Goal: Information Seeking & Learning: Learn about a topic

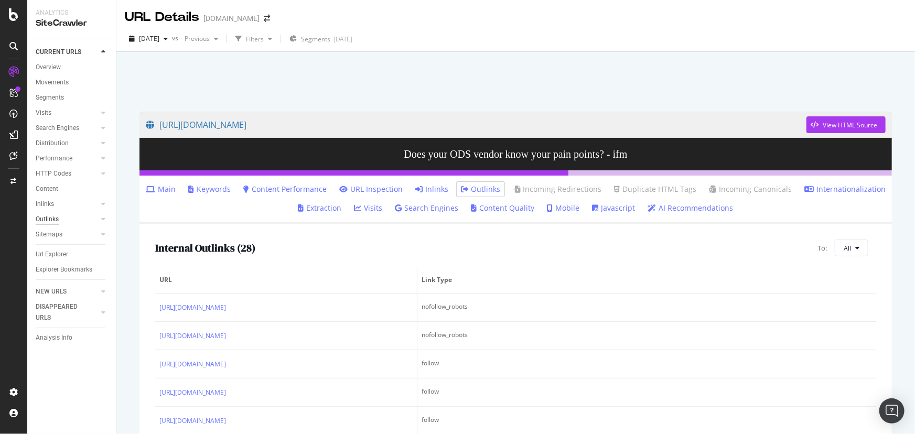
click at [53, 219] on div "Outlinks" at bounding box center [47, 219] width 23 height 11
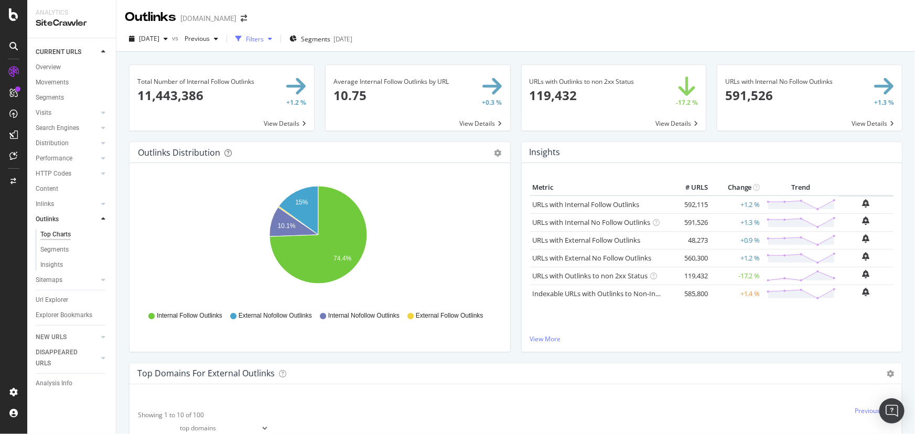
click at [264, 40] on div "Filters" at bounding box center [255, 39] width 18 height 9
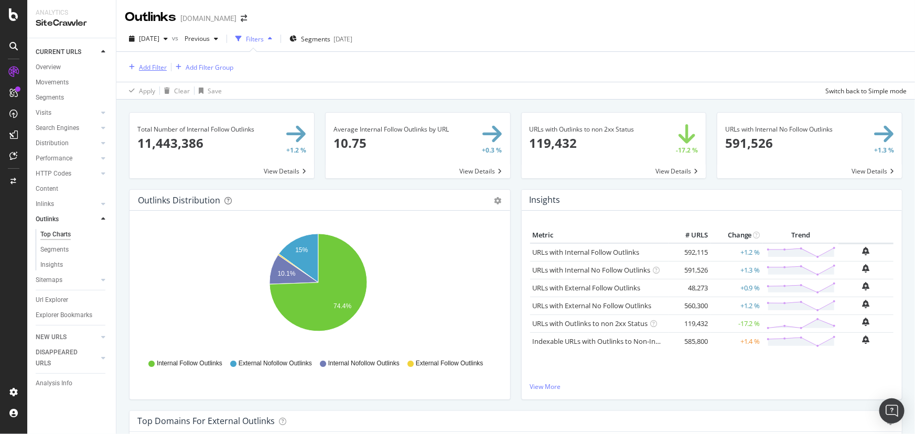
click at [130, 67] on icon "button" at bounding box center [132, 67] width 6 height 6
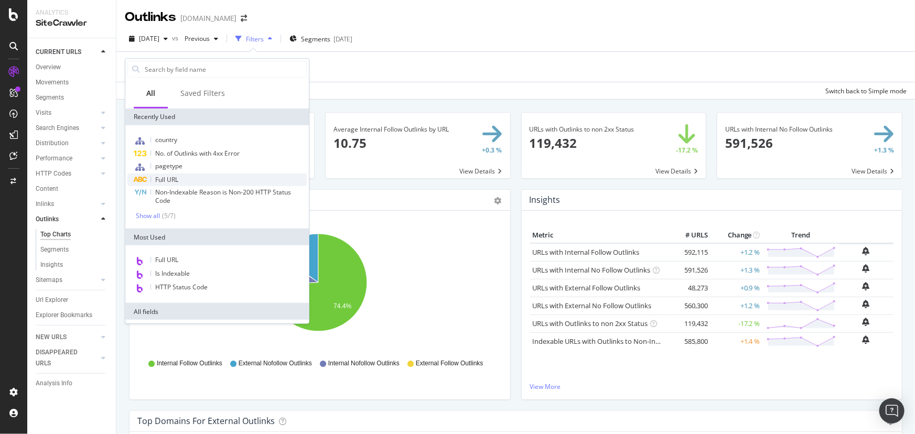
click at [210, 177] on div "Full URL" at bounding box center [216, 179] width 179 height 13
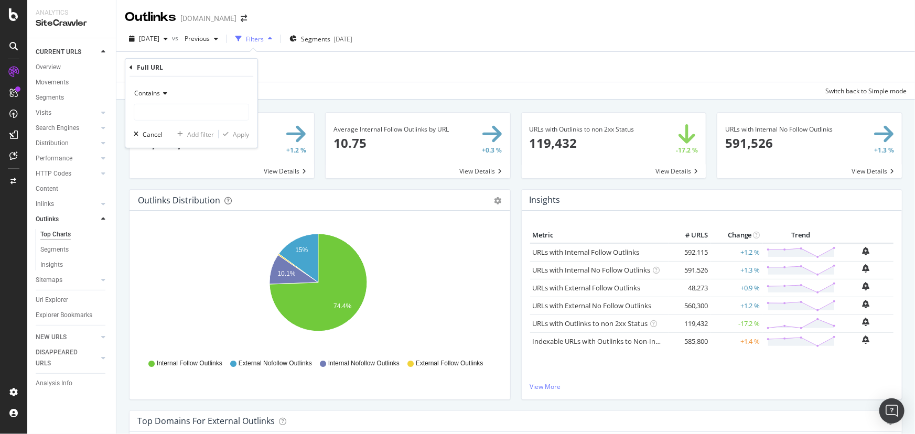
click at [170, 101] on div "Contains" at bounding box center [191, 93] width 115 height 17
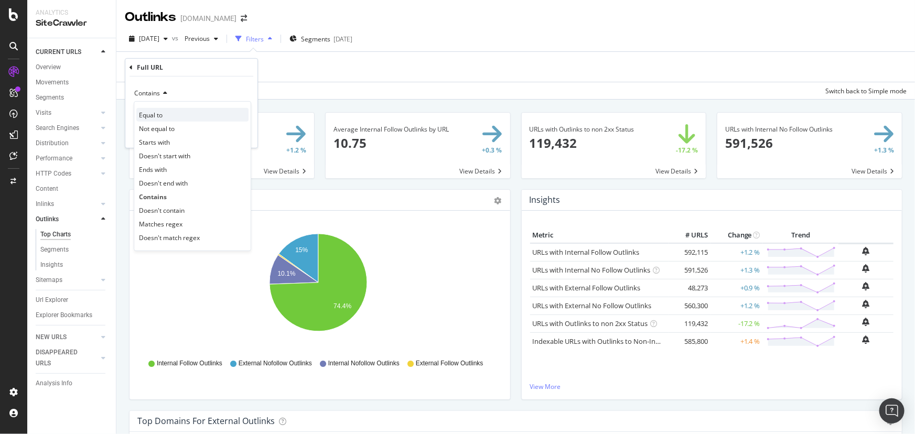
click at [168, 113] on div "Equal to" at bounding box center [192, 115] width 112 height 14
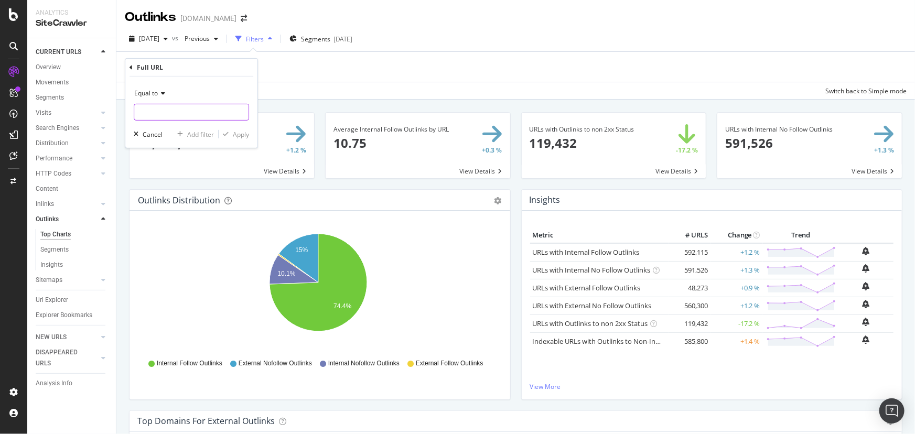
paste input "[URL][DOMAIN_NAME]"
type input "[URL][DOMAIN_NAME]"
click at [215, 238] on icon "15% 10.1% 74.4%" at bounding box center [318, 288] width 360 height 122
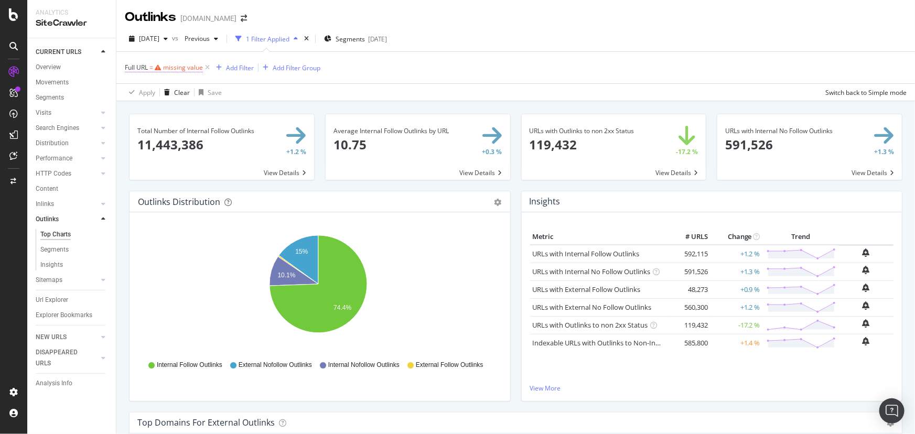
click at [172, 69] on div "missing value" at bounding box center [183, 67] width 40 height 9
click at [172, 107] on input "text" at bounding box center [191, 111] width 114 height 17
paste input "[URL][DOMAIN_NAME]"
type input "[URL][DOMAIN_NAME]"
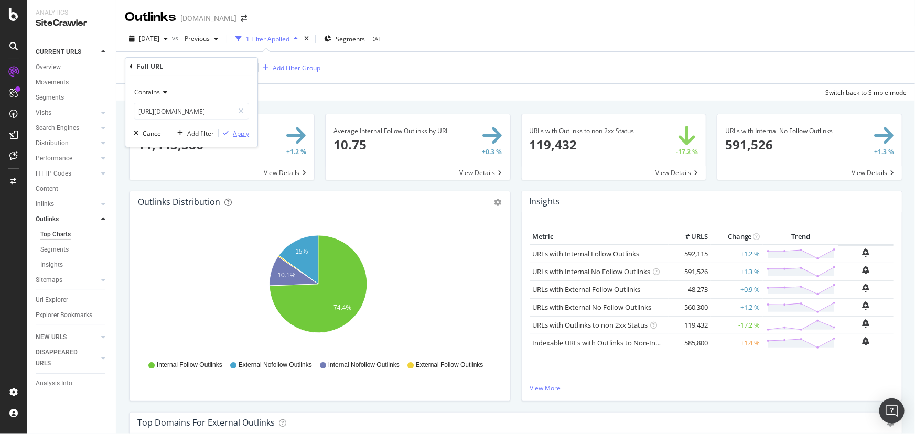
click at [235, 134] on div "Apply" at bounding box center [241, 133] width 16 height 9
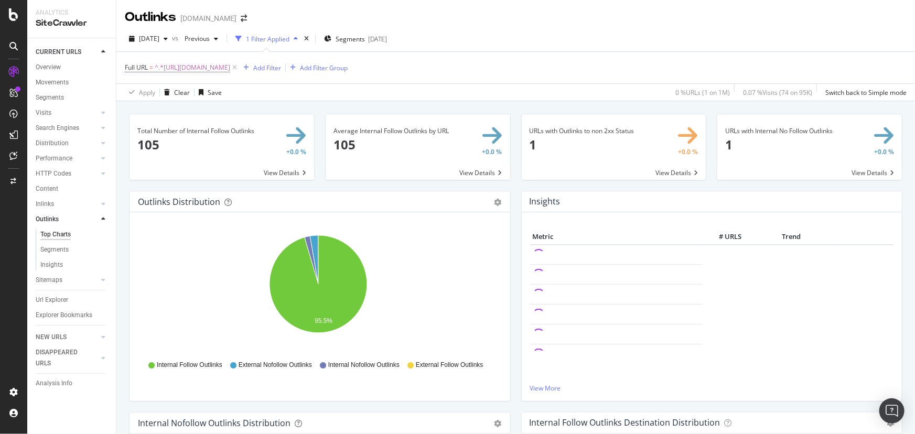
drag, startPoint x: 248, startPoint y: 140, endPoint x: 256, endPoint y: 154, distance: 16.4
click at [248, 140] on span at bounding box center [221, 147] width 184 height 66
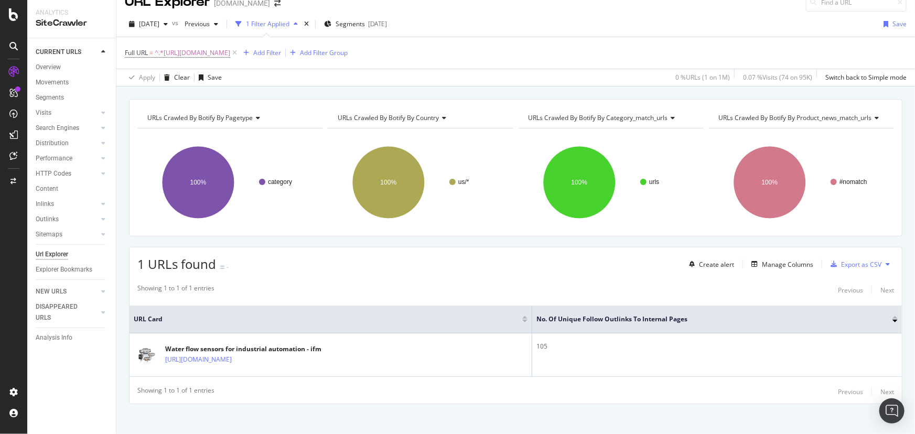
scroll to position [21, 0]
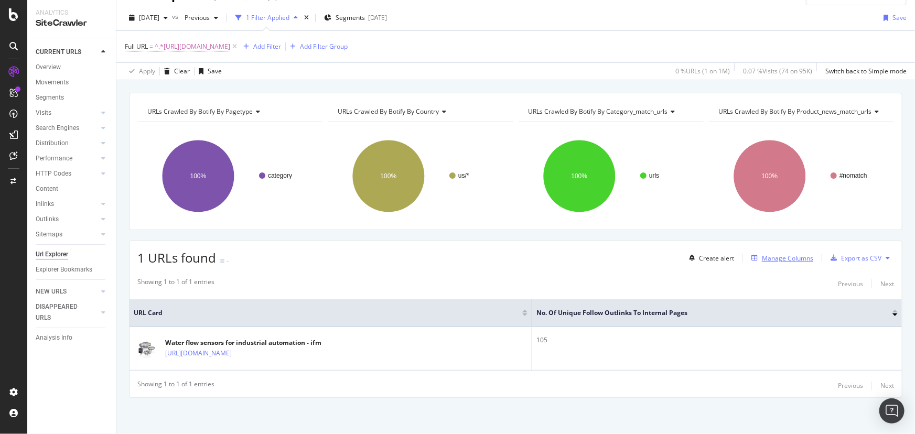
click at [781, 254] on div "Manage Columns" at bounding box center [786, 258] width 51 height 9
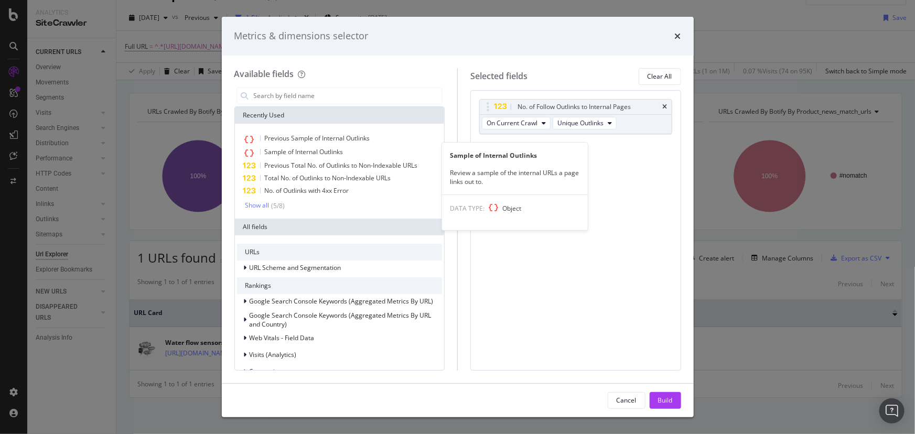
scroll to position [47, 0]
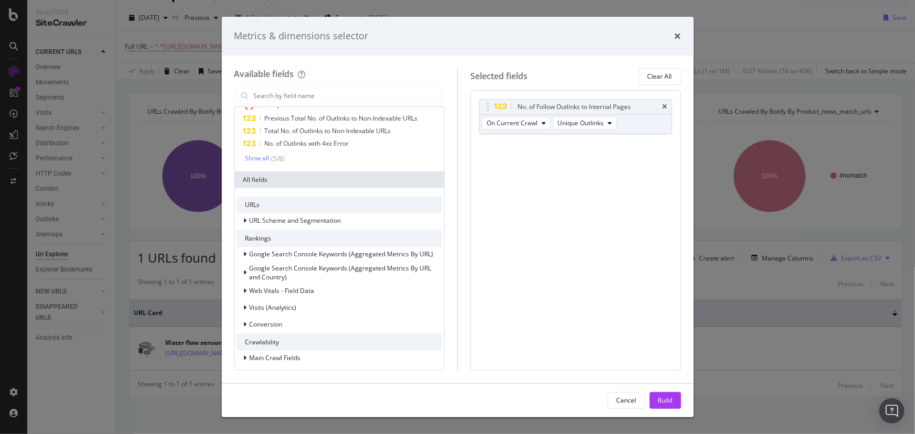
click at [256, 151] on div "Previous Sample of Internal Outlinks Sample of Internal Outlinks Previous Total…" at bounding box center [339, 124] width 205 height 78
click at [258, 158] on div "Show all" at bounding box center [257, 158] width 24 height 7
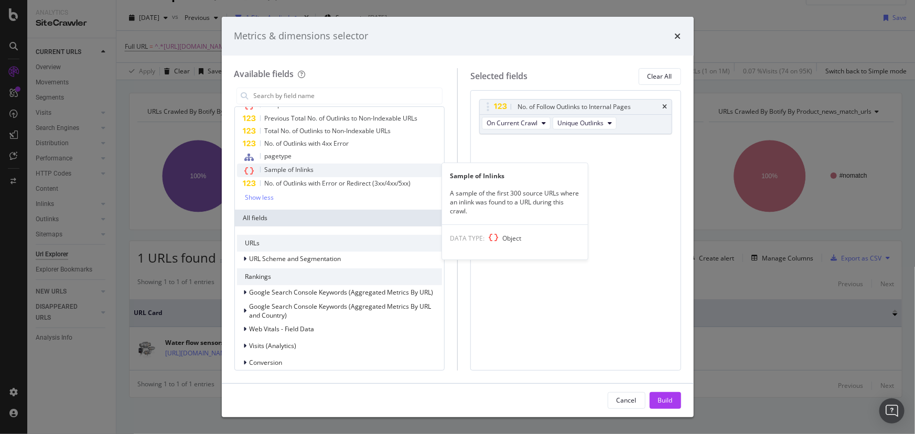
click at [369, 166] on div "Sample of Inlinks" at bounding box center [339, 171] width 205 height 14
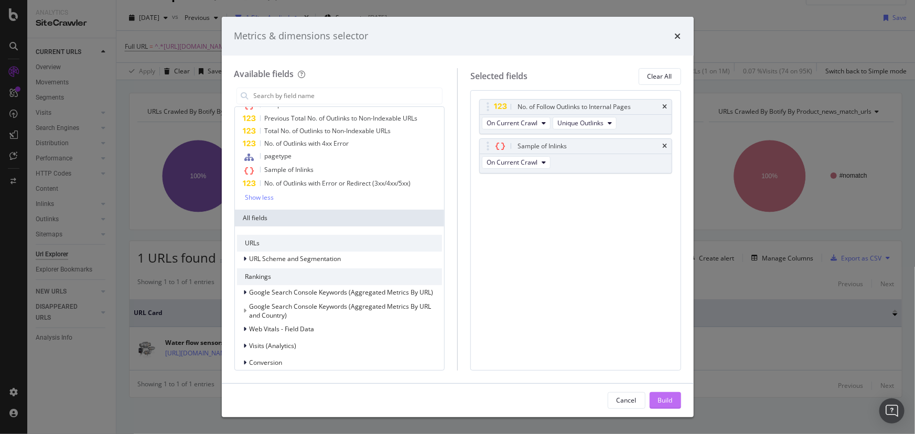
click at [667, 398] on div "Build" at bounding box center [665, 400] width 15 height 9
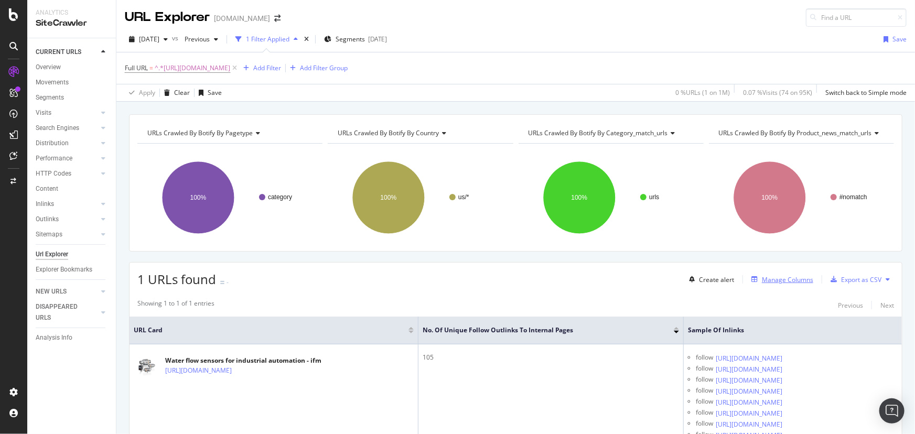
click at [779, 278] on div "Manage Columns" at bounding box center [786, 279] width 51 height 9
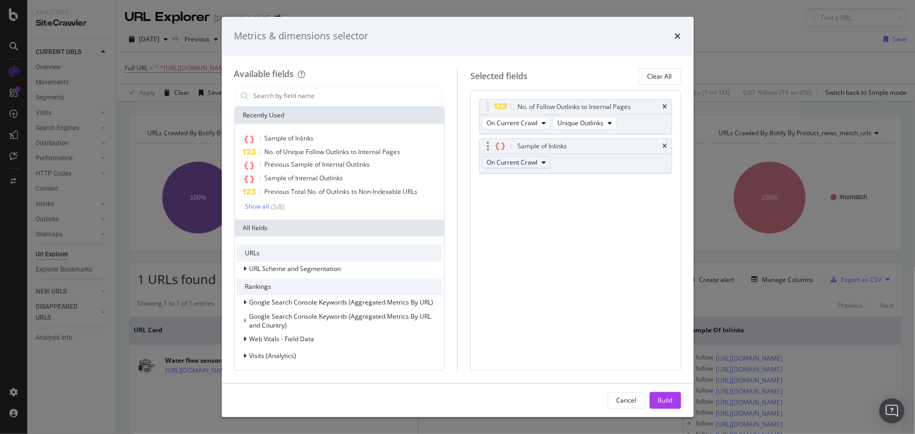
click at [526, 162] on span "On Current Crawl" at bounding box center [511, 162] width 51 height 9
click at [654, 226] on div "No. of Follow Outlinks to Internal Pages On Current Crawl Unique Outlinks Sampl…" at bounding box center [575, 230] width 211 height 280
click at [677, 39] on icon "times" at bounding box center [677, 36] width 6 height 8
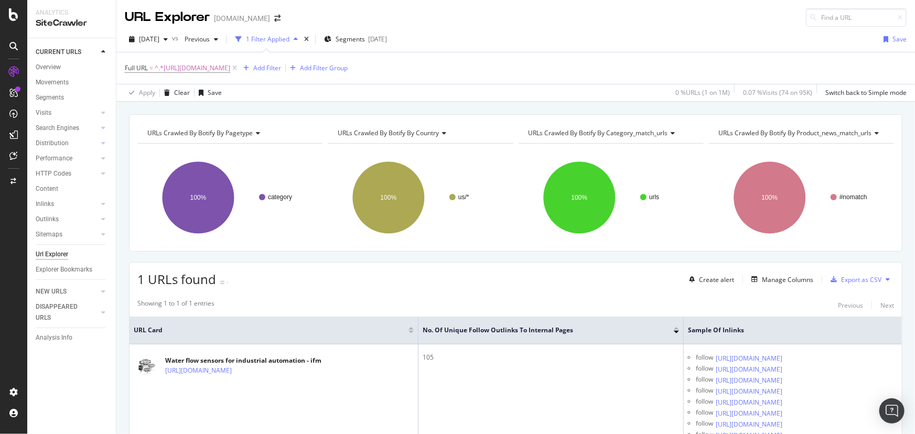
click at [287, 40] on div "1 Filter Applied" at bounding box center [267, 39] width 43 height 9
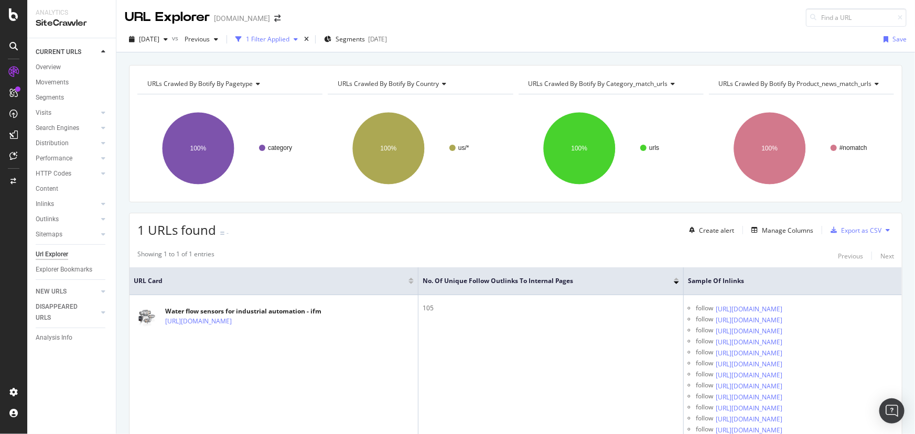
click at [298, 40] on icon "button" at bounding box center [295, 39] width 4 height 6
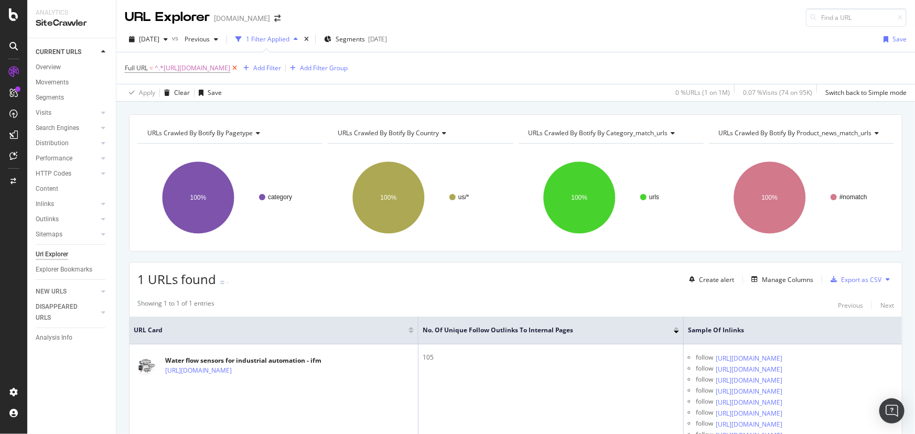
click at [239, 67] on icon at bounding box center [234, 68] width 9 height 10
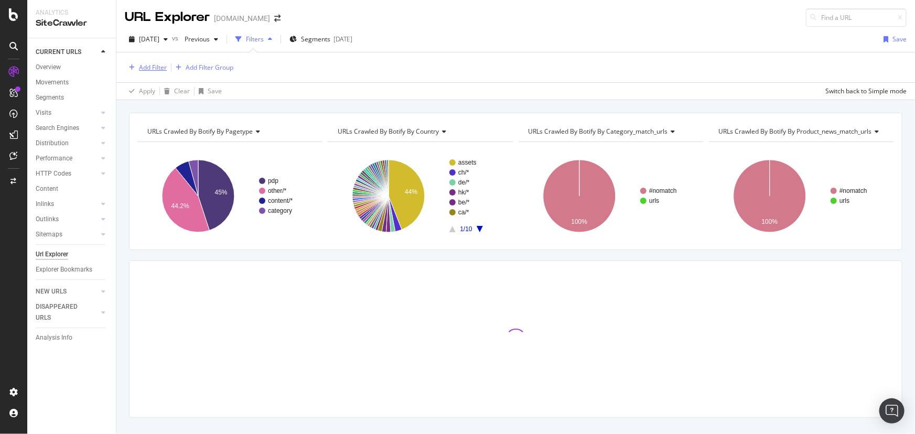
click at [158, 67] on div "Add Filter" at bounding box center [153, 67] width 28 height 9
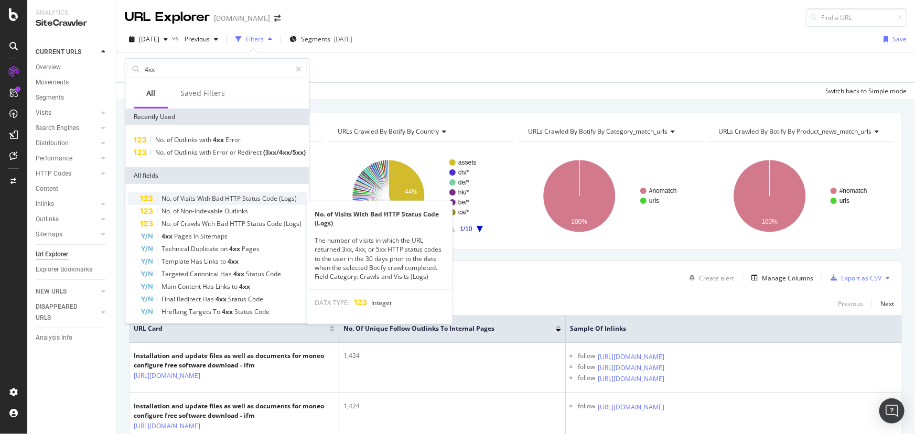
scroll to position [24, 0]
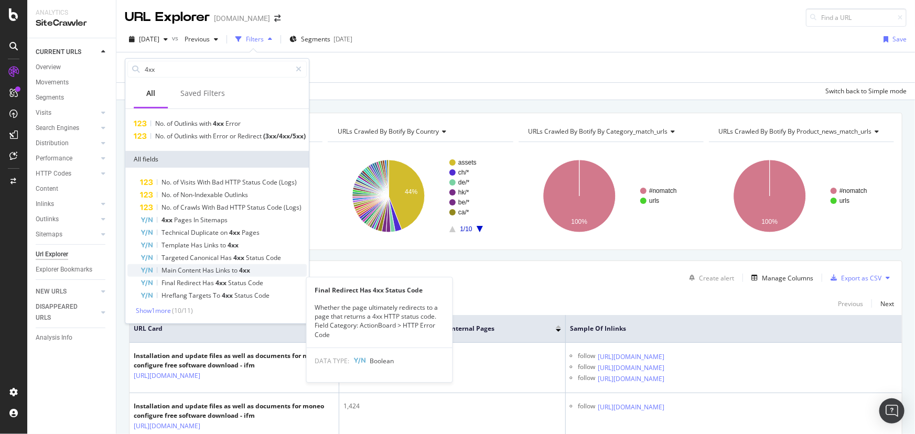
type input "4xx"
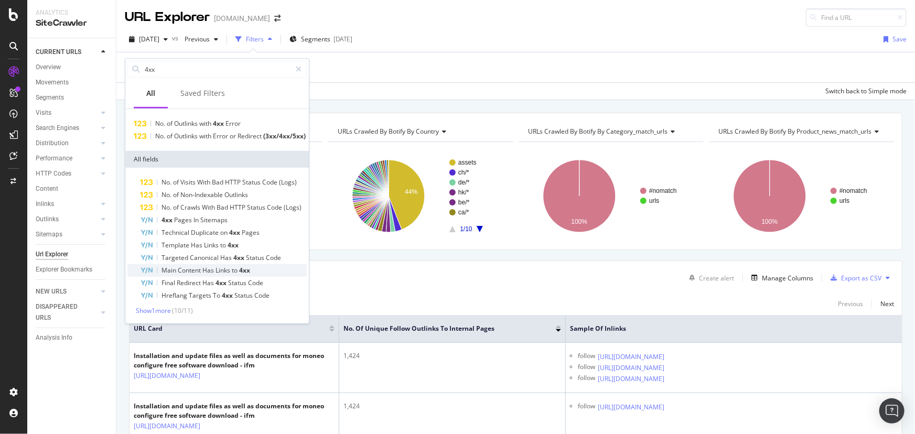
click at [193, 269] on span "Content" at bounding box center [190, 270] width 25 height 9
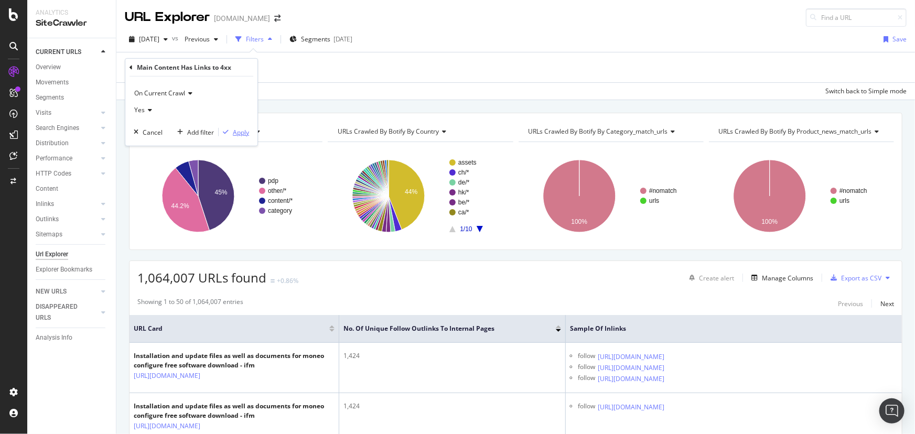
click at [236, 132] on div "Apply" at bounding box center [241, 131] width 16 height 9
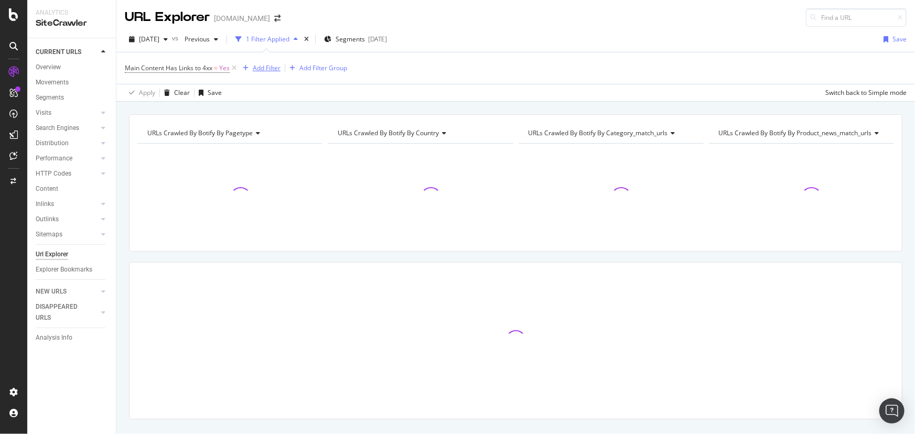
click at [269, 67] on div "Add Filter" at bounding box center [267, 67] width 28 height 9
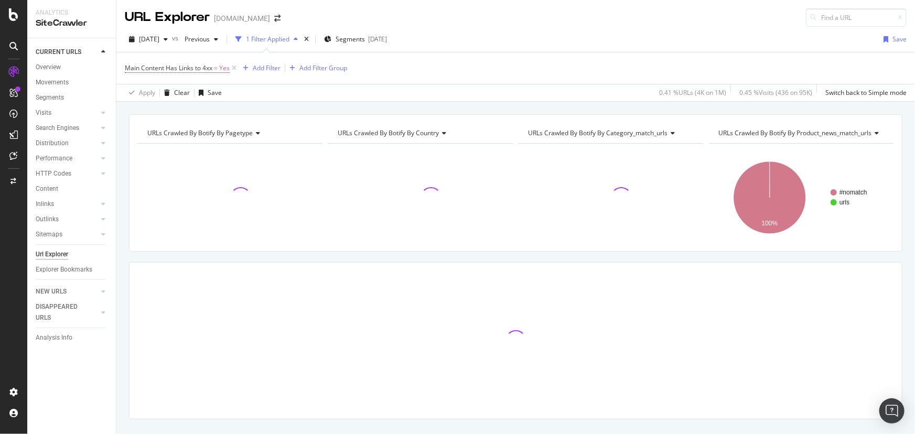
click at [289, 42] on div "1 Filter Applied" at bounding box center [267, 39] width 43 height 9
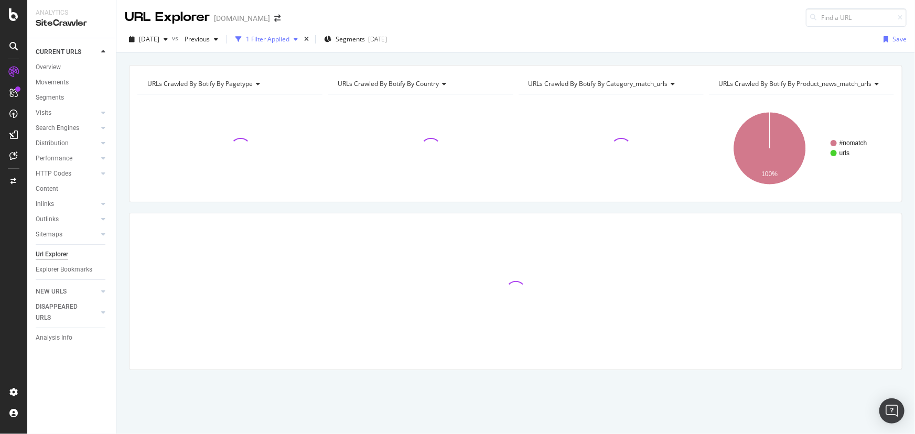
click at [298, 40] on icon "button" at bounding box center [295, 39] width 4 height 6
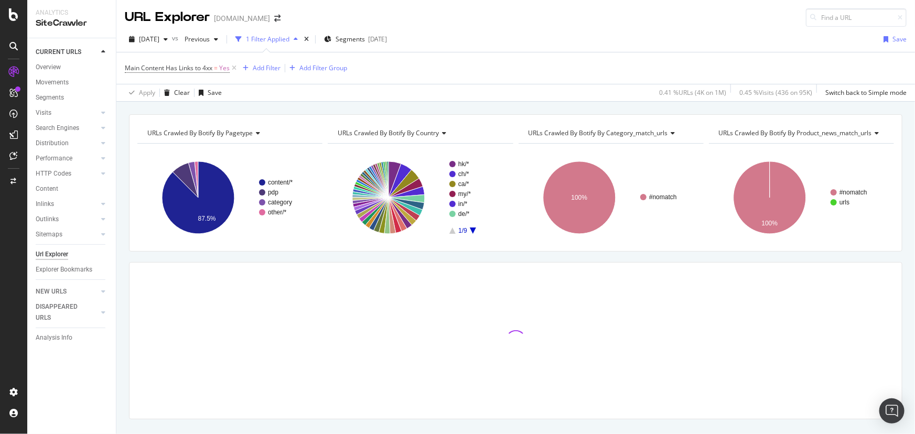
click at [289, 40] on div "1 Filter Applied" at bounding box center [267, 39] width 43 height 9
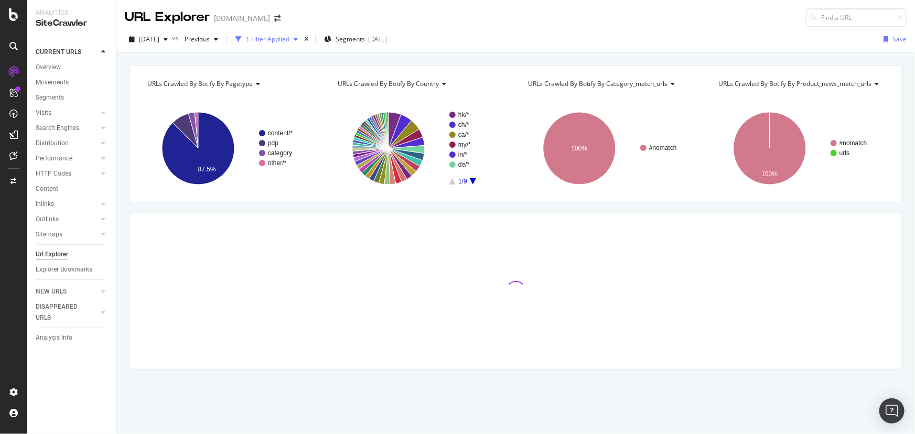
click at [289, 40] on div "1 Filter Applied" at bounding box center [267, 39] width 43 height 9
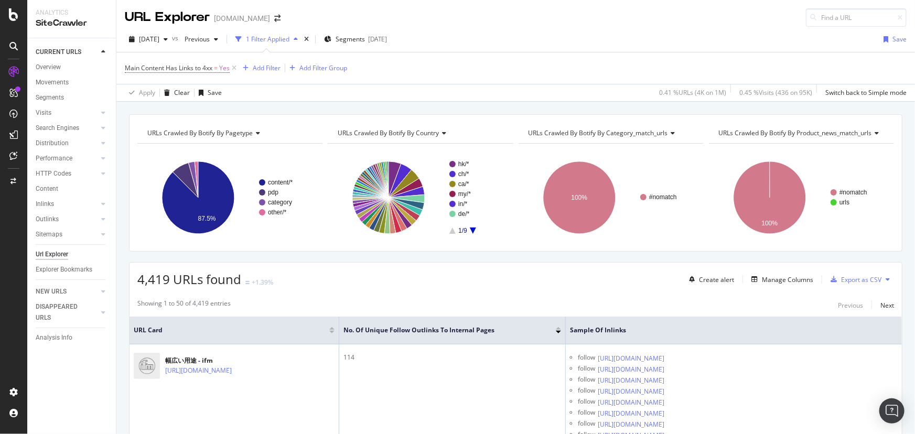
click at [298, 39] on icon "button" at bounding box center [295, 39] width 4 height 6
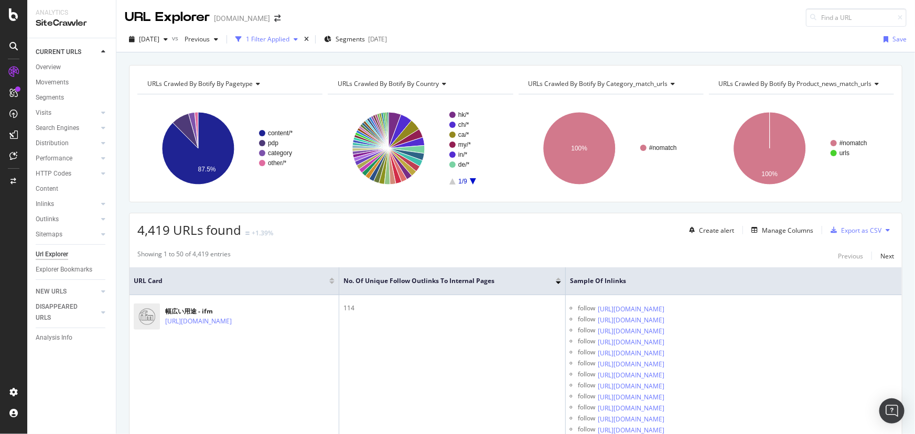
click at [287, 39] on div "1 Filter Applied" at bounding box center [267, 39] width 43 height 9
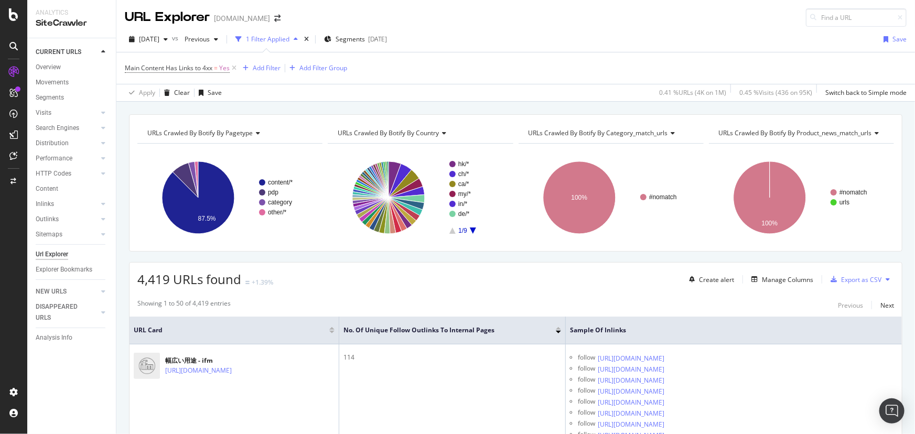
click at [242, 40] on icon "button" at bounding box center [238, 39] width 6 height 6
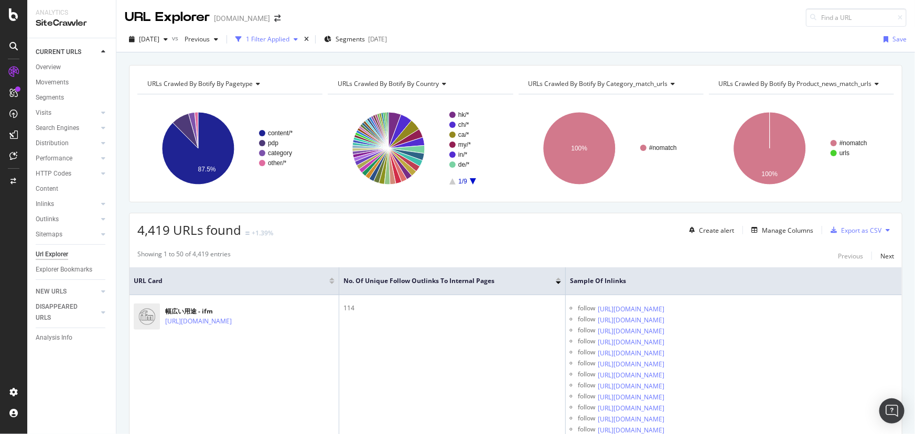
click at [242, 40] on icon "button" at bounding box center [238, 39] width 6 height 6
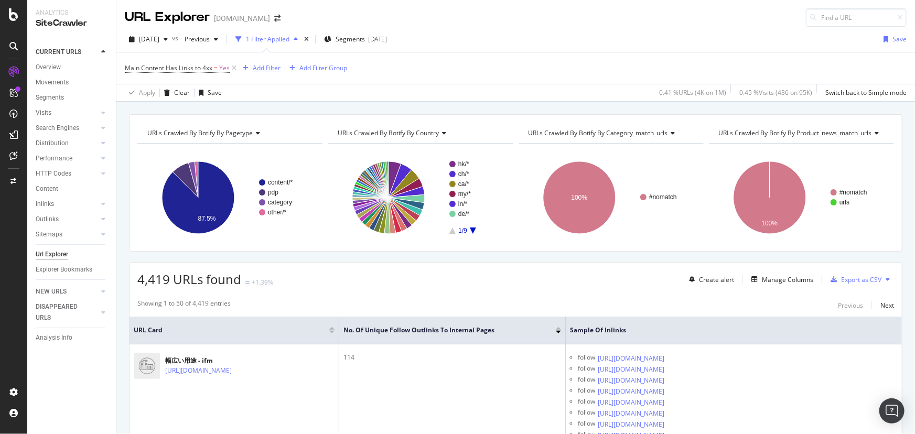
click at [262, 71] on div "Add Filter" at bounding box center [267, 67] width 28 height 9
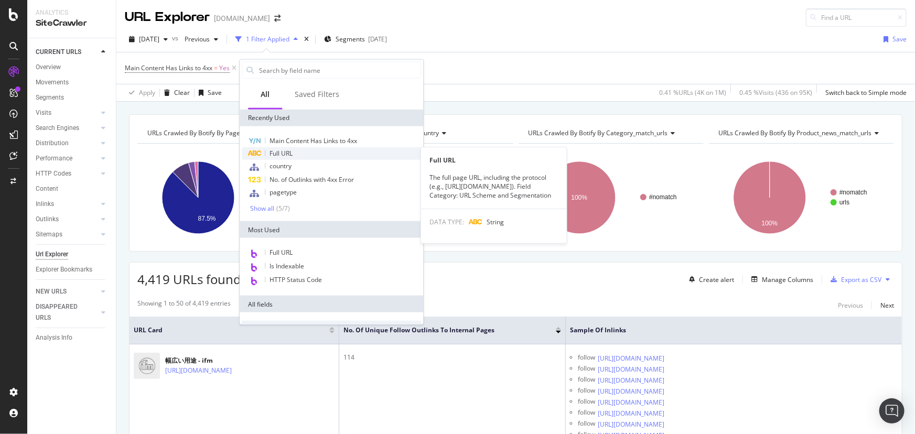
click at [276, 152] on span "Full URL" at bounding box center [280, 153] width 23 height 9
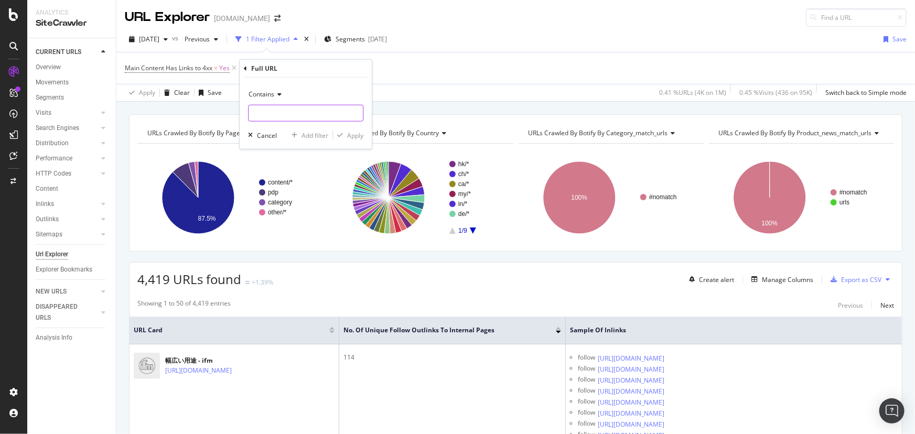
click at [273, 116] on input "text" at bounding box center [305, 113] width 114 height 17
type input "us/en/category"
click at [346, 134] on div "button" at bounding box center [340, 135] width 14 height 6
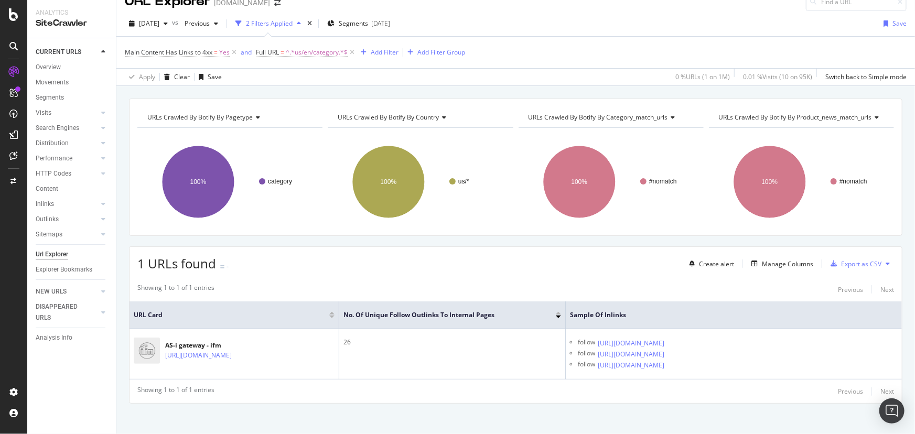
scroll to position [21, 0]
